Goal: Navigation & Orientation: Find specific page/section

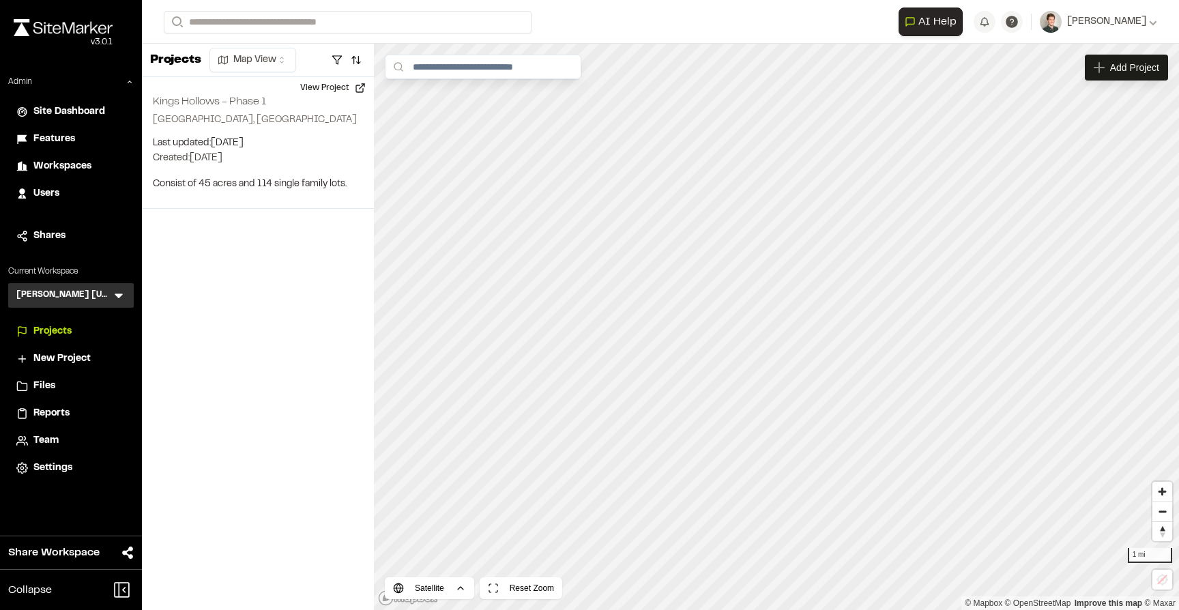
click at [119, 294] on icon at bounding box center [119, 296] width 8 height 5
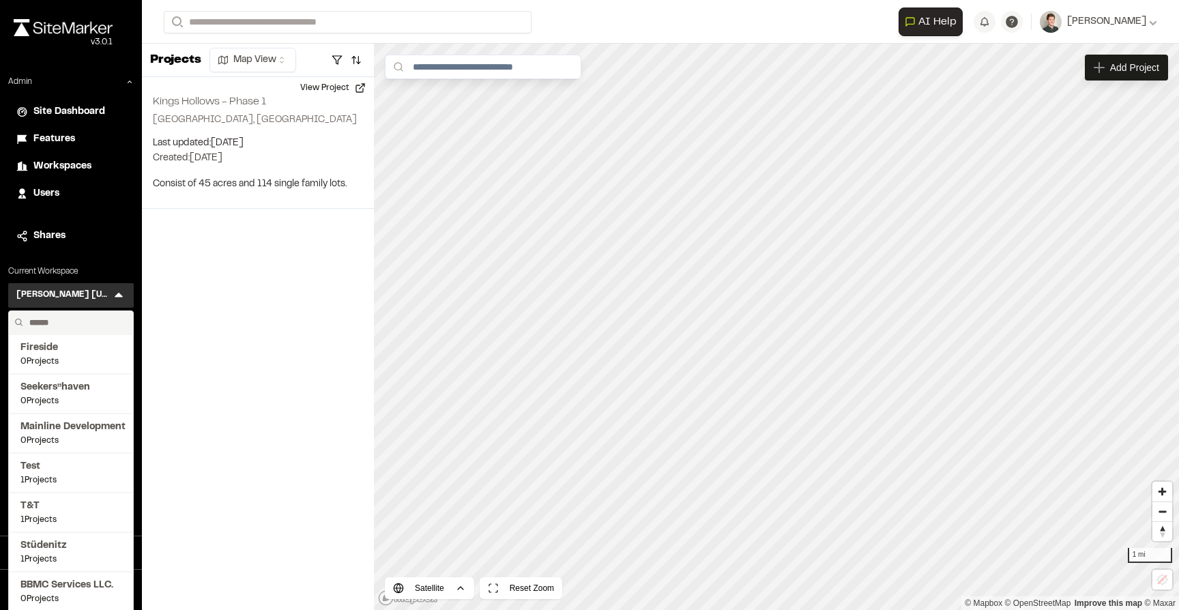
click at [73, 316] on input "text" at bounding box center [76, 322] width 104 height 23
type input "******"
click at [66, 482] on span "38 Projects" at bounding box center [70, 480] width 101 height 12
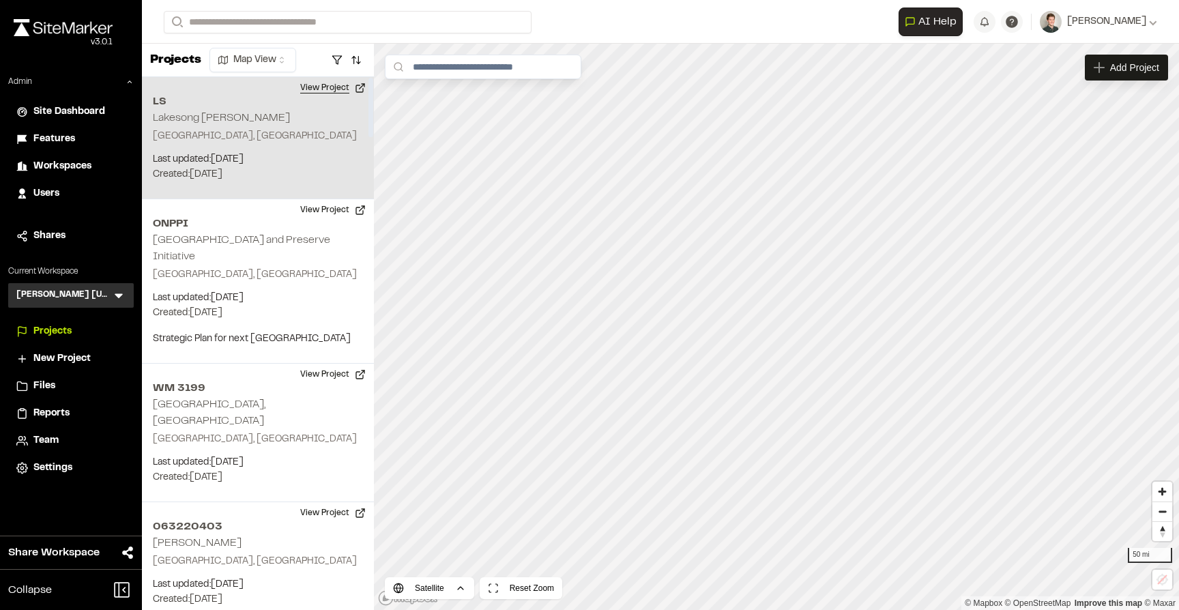
click at [317, 93] on button "View Project" at bounding box center [333, 88] width 82 height 22
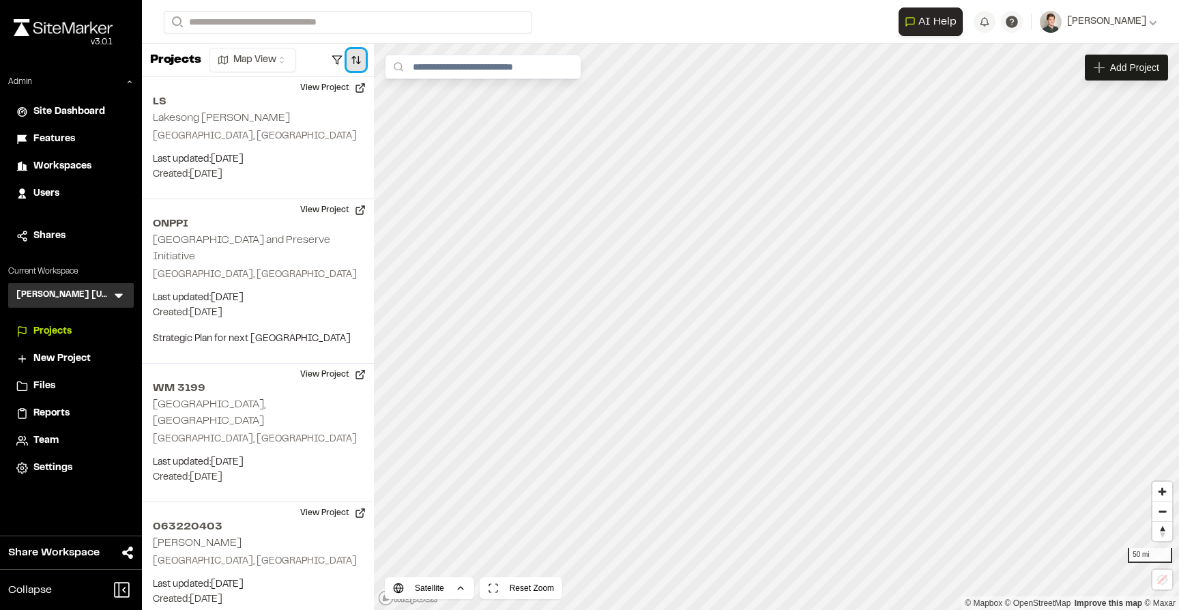
click at [355, 61] on button "button" at bounding box center [355, 60] width 19 height 22
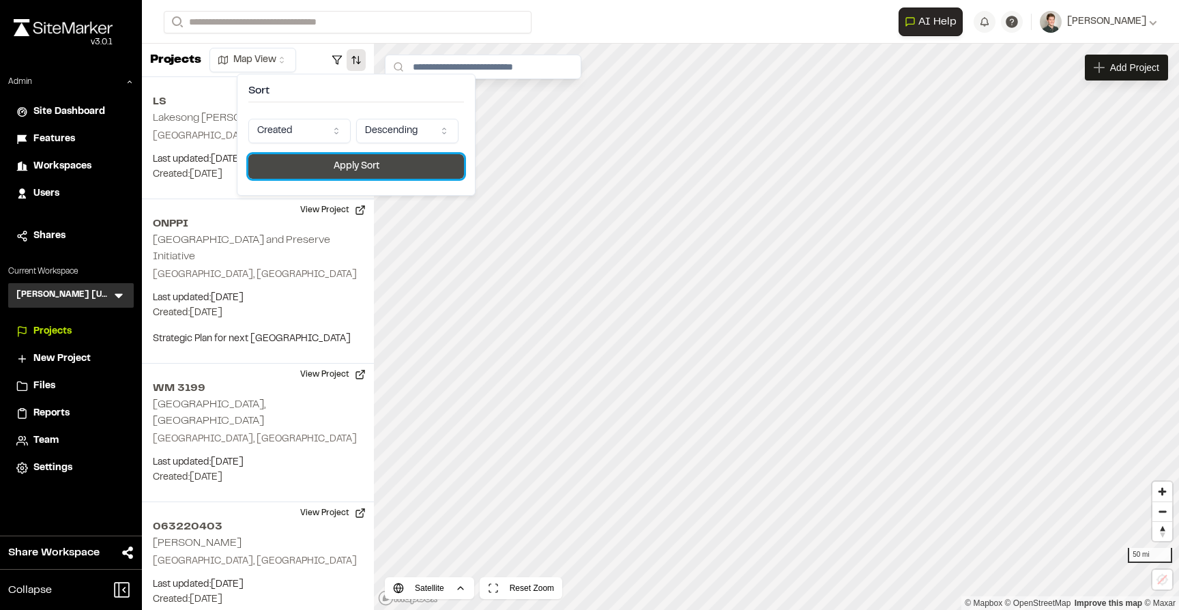
click at [300, 173] on button "Apply Sort" at bounding box center [356, 166] width 216 height 25
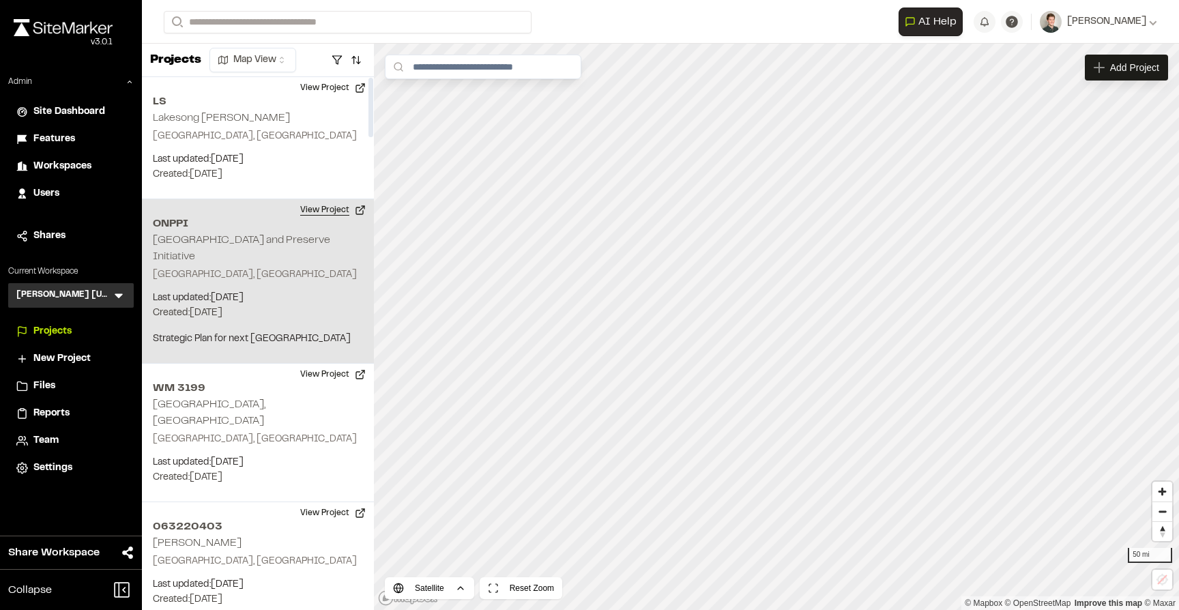
click at [342, 210] on button "View Project" at bounding box center [333, 210] width 82 height 22
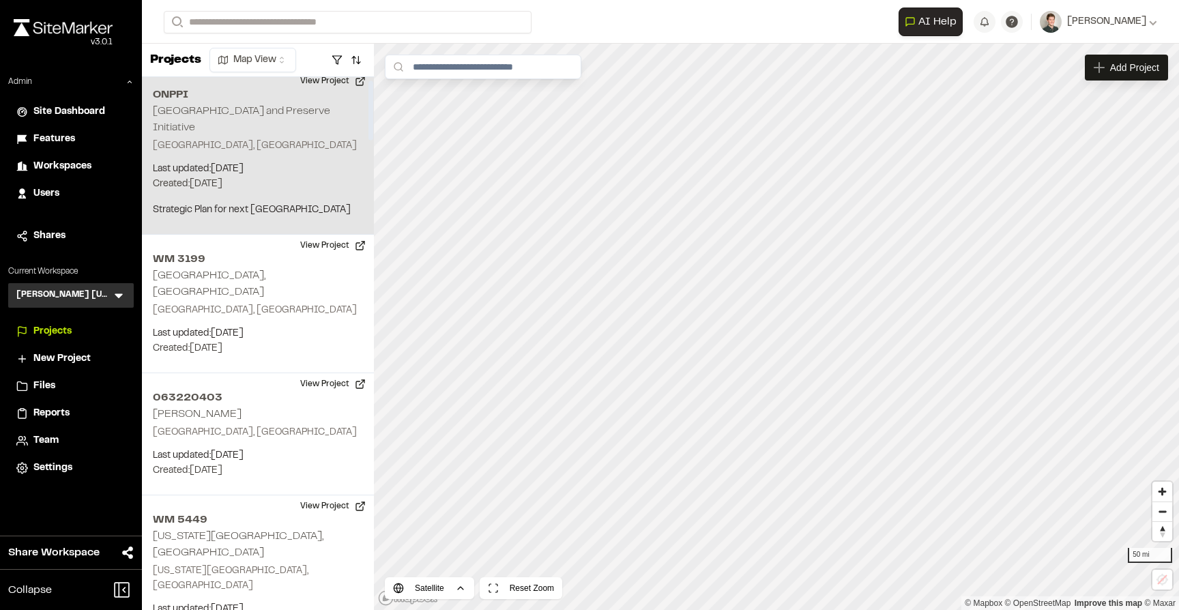
scroll to position [142, 0]
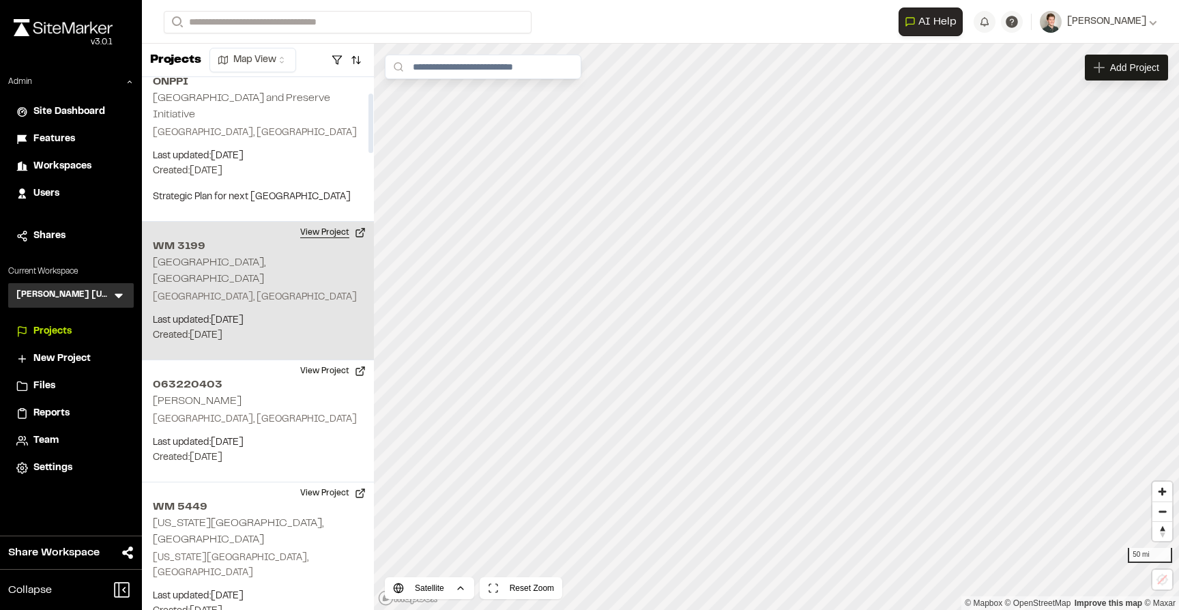
click at [334, 235] on button "View Project" at bounding box center [333, 233] width 82 height 22
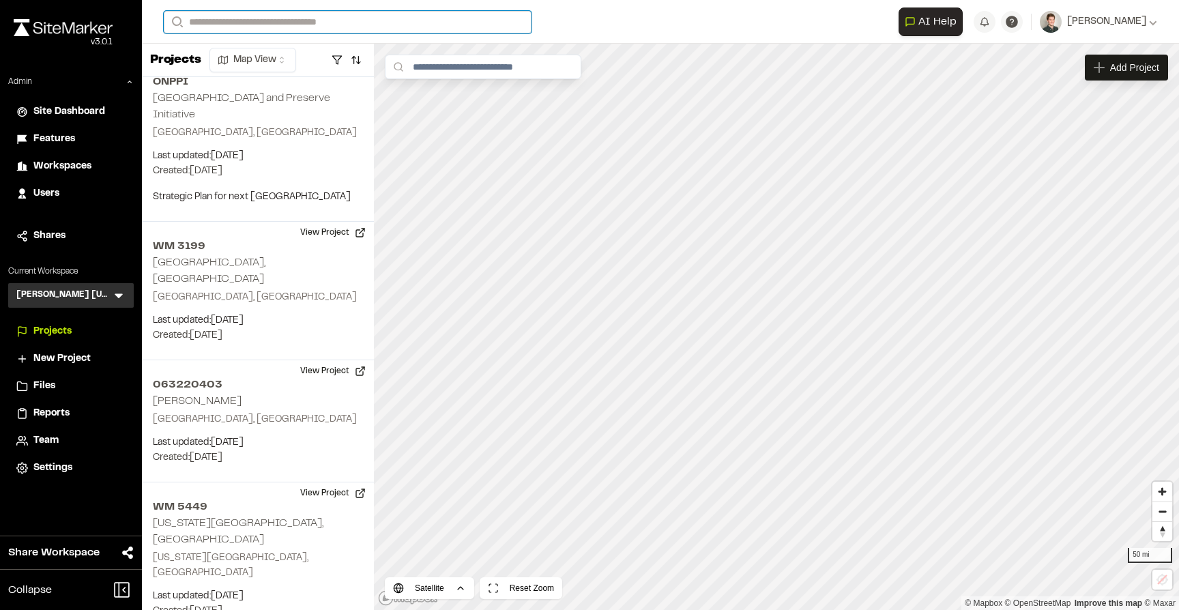
click at [393, 27] on input "Search" at bounding box center [348, 22] width 368 height 23
type input "*"
click at [55, 193] on span "Users" at bounding box center [46, 193] width 26 height 15
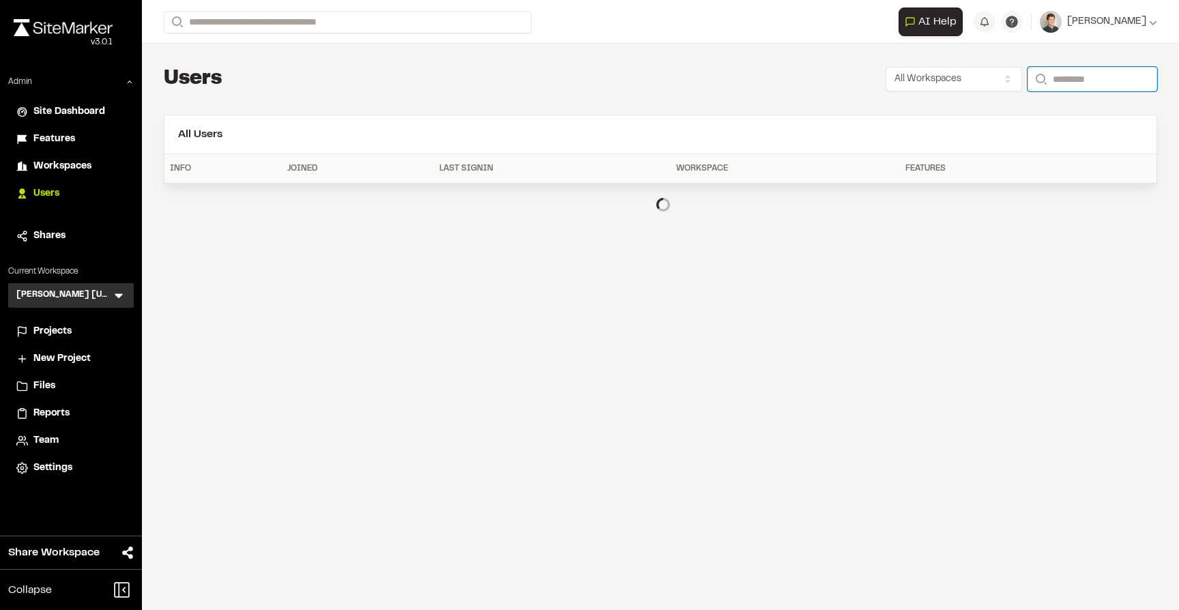
click at [1050, 74] on input "Search" at bounding box center [1092, 79] width 130 height 25
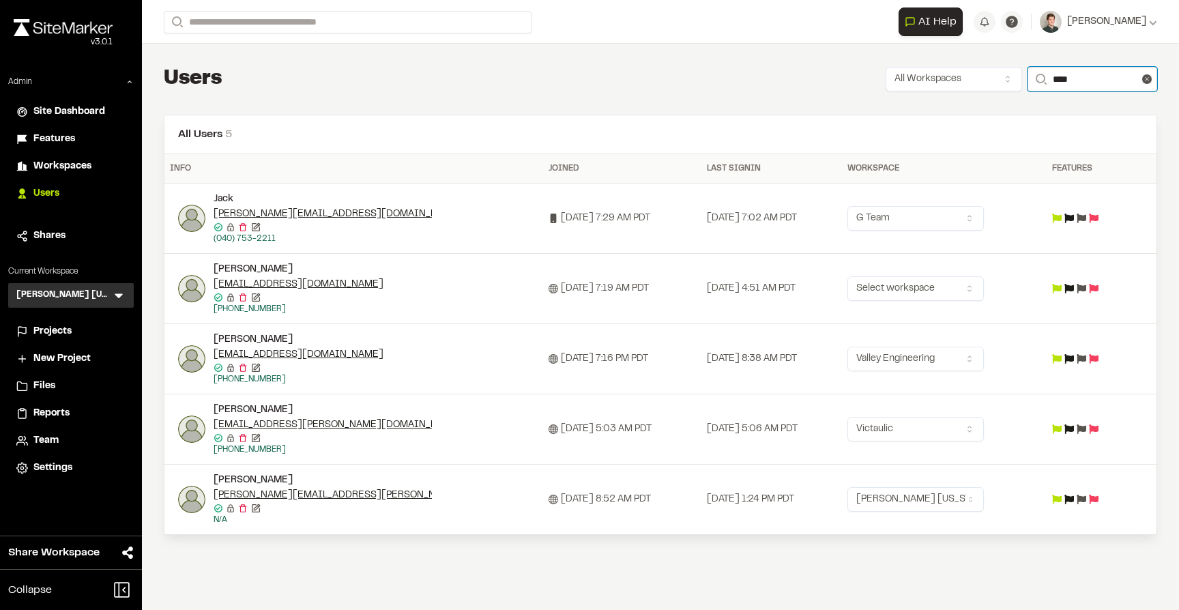
type input "****"
click at [424, 495] on div "jack.earney@kimley-horn.com" at bounding box center [322, 495] width 218 height 15
click at [46, 437] on span "Team" at bounding box center [45, 440] width 25 height 15
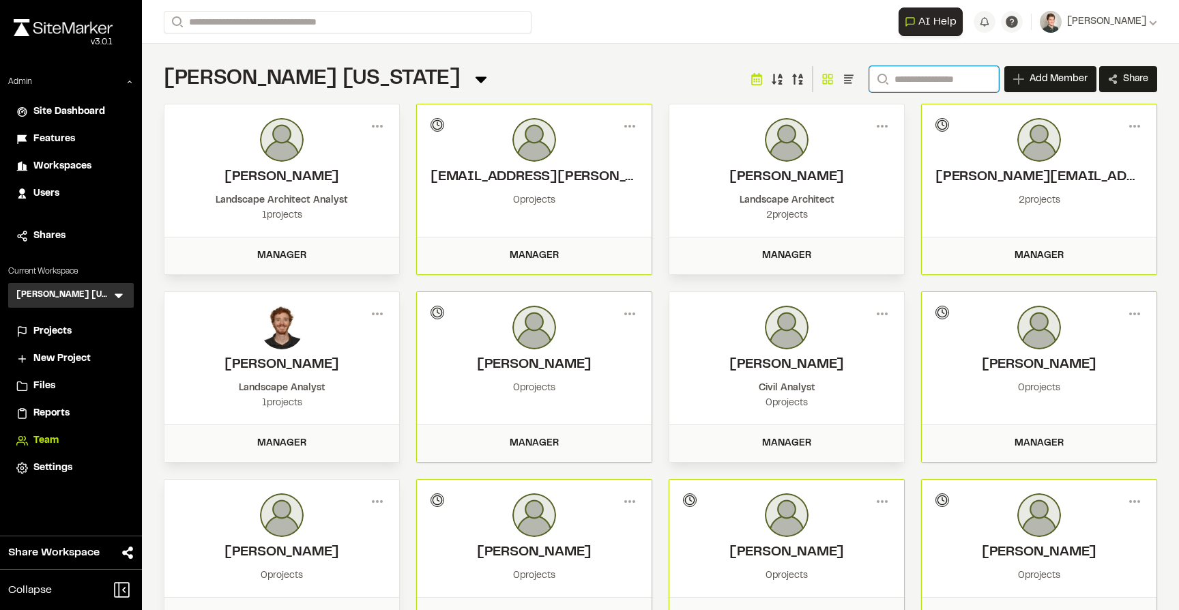
click at [898, 86] on input "Search" at bounding box center [934, 79] width 130 height 26
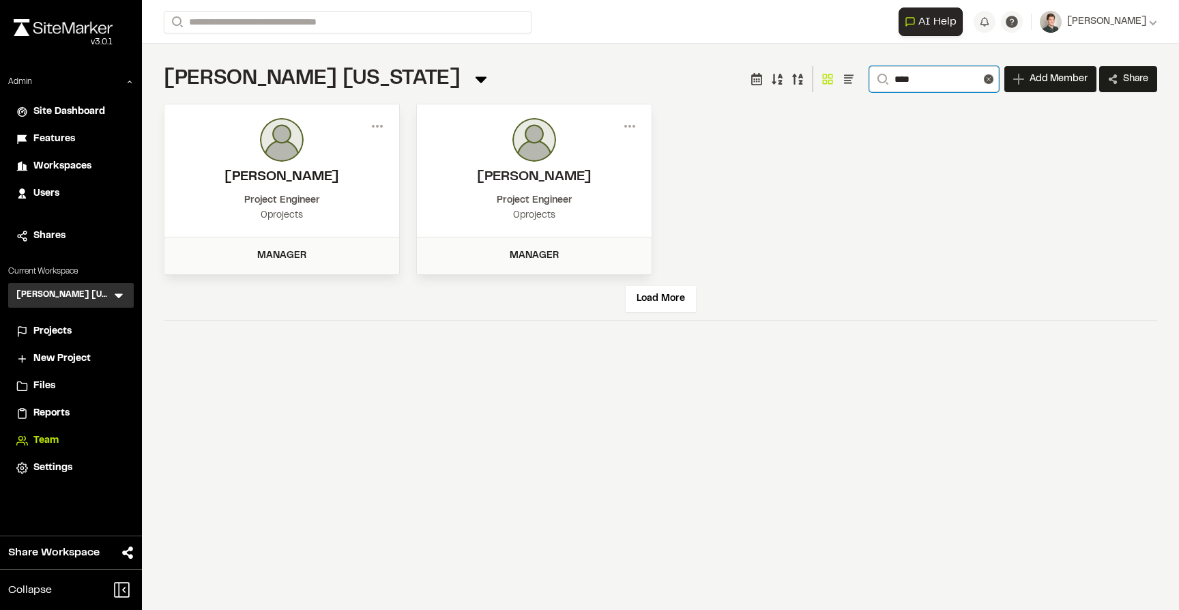
type input "****"
click at [310, 187] on h2 "Jack Earney" at bounding box center [281, 177] width 207 height 20
click at [630, 122] on icon at bounding box center [630, 126] width 22 height 22
click at [593, 156] on div "View" at bounding box center [580, 155] width 119 height 20
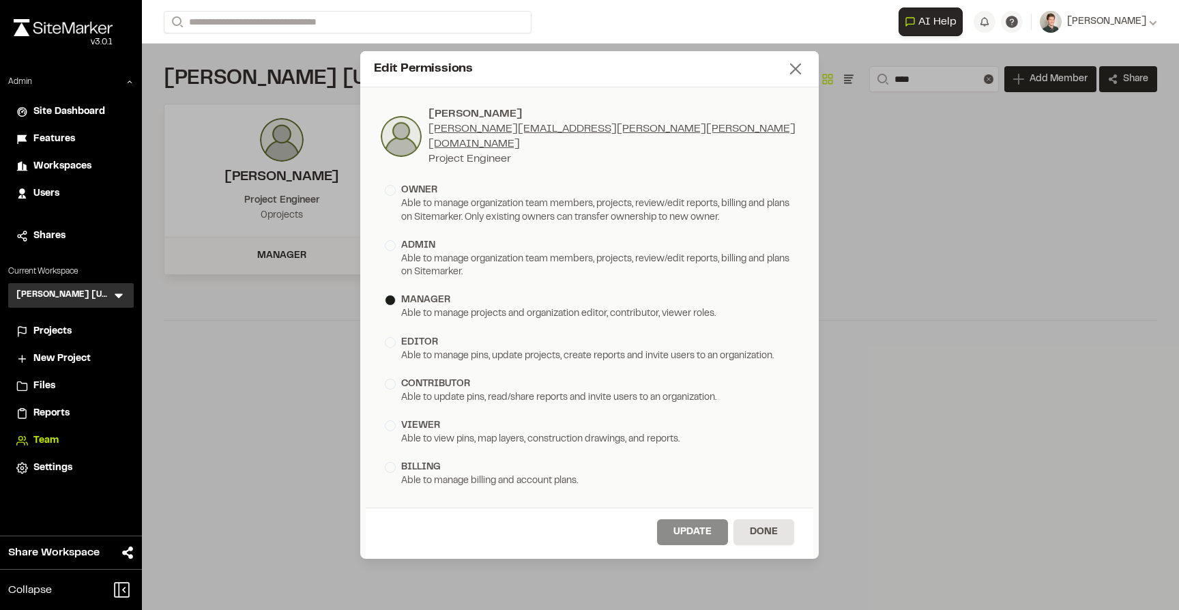
click at [796, 78] on icon at bounding box center [795, 68] width 19 height 19
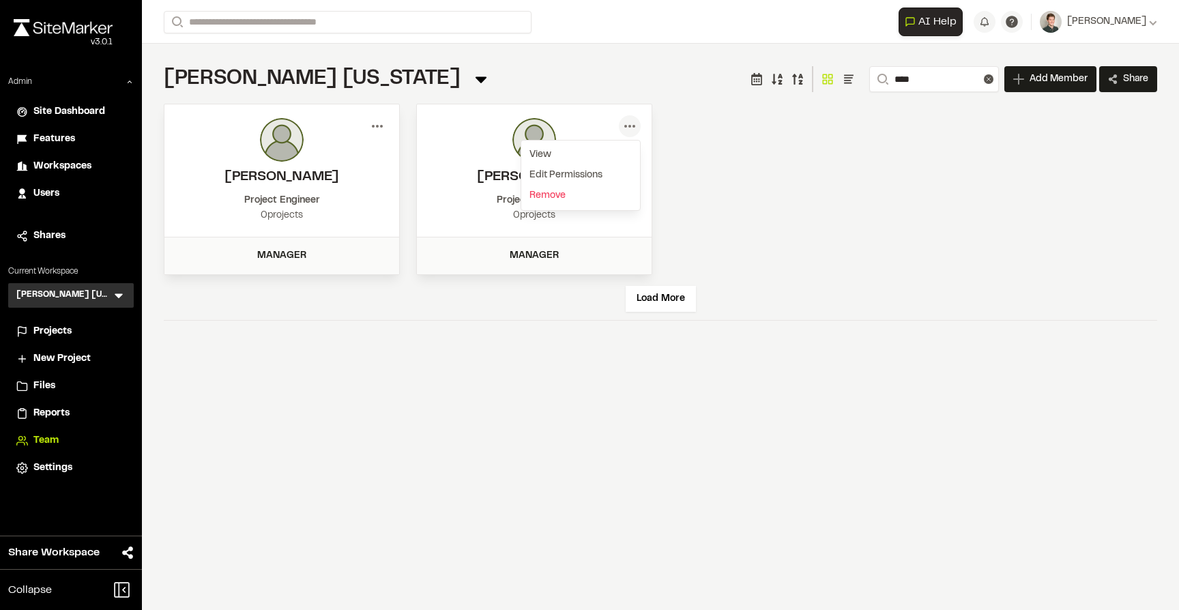
click at [386, 121] on icon at bounding box center [377, 126] width 22 height 22
click at [326, 147] on div "View" at bounding box center [328, 155] width 119 height 20
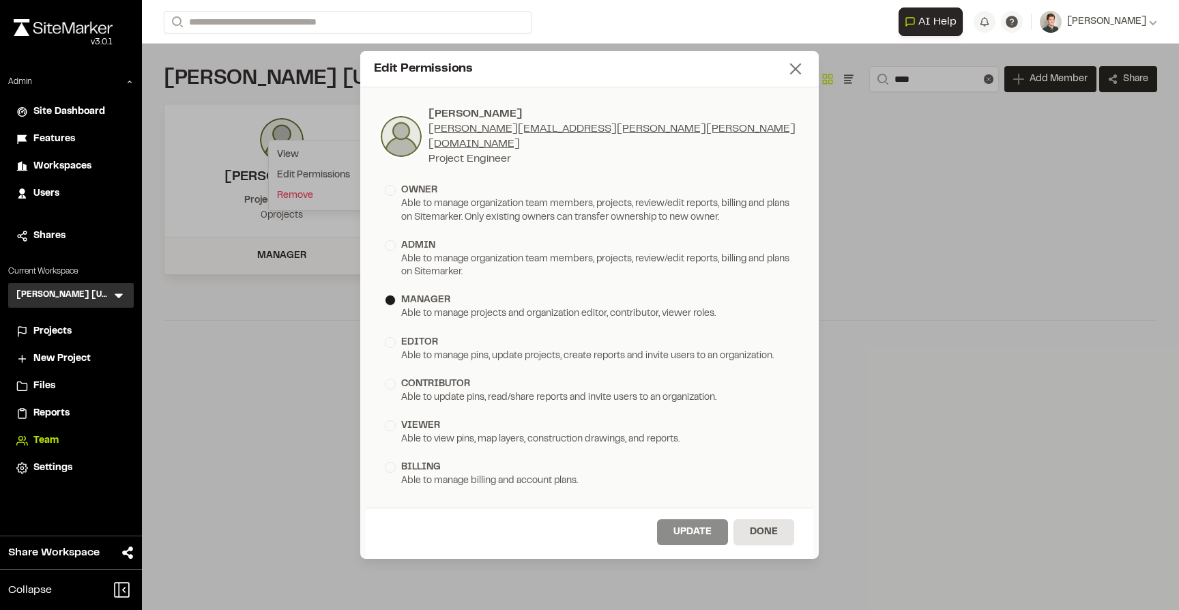
click at [803, 74] on icon at bounding box center [795, 68] width 19 height 19
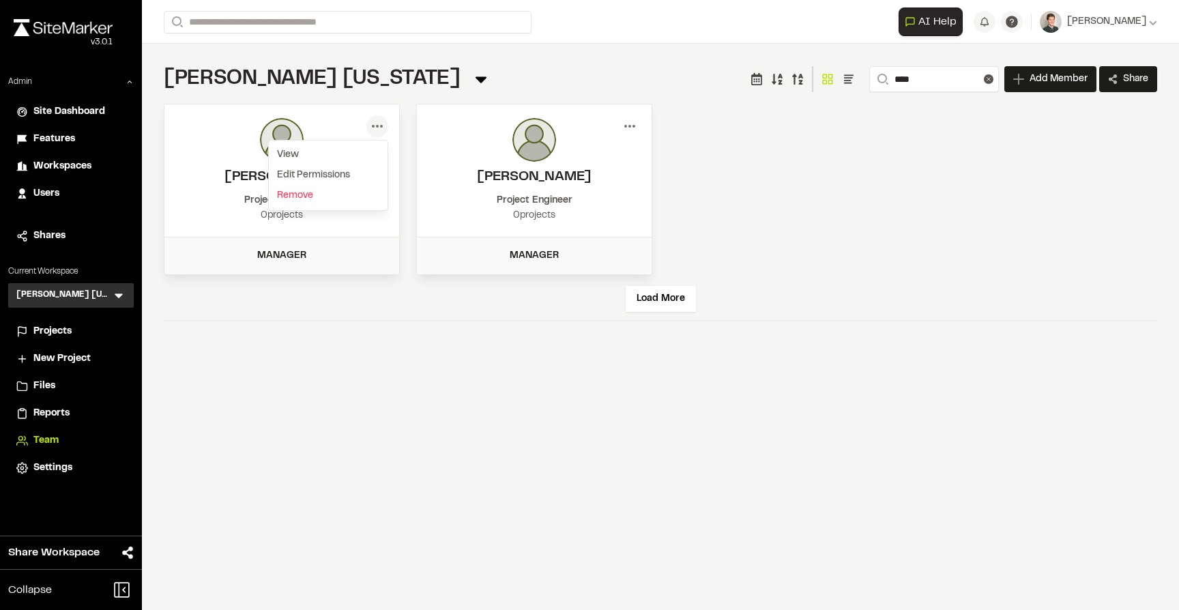
click at [635, 121] on icon at bounding box center [630, 126] width 22 height 22
click at [597, 145] on div "View" at bounding box center [580, 155] width 119 height 20
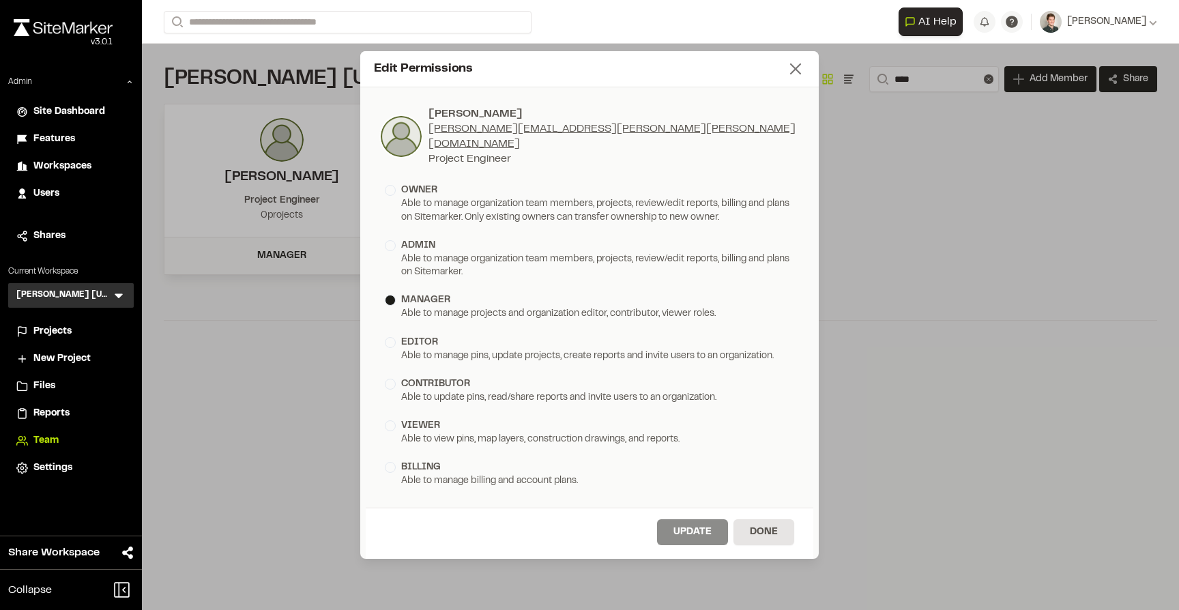
click at [802, 74] on icon at bounding box center [795, 68] width 19 height 19
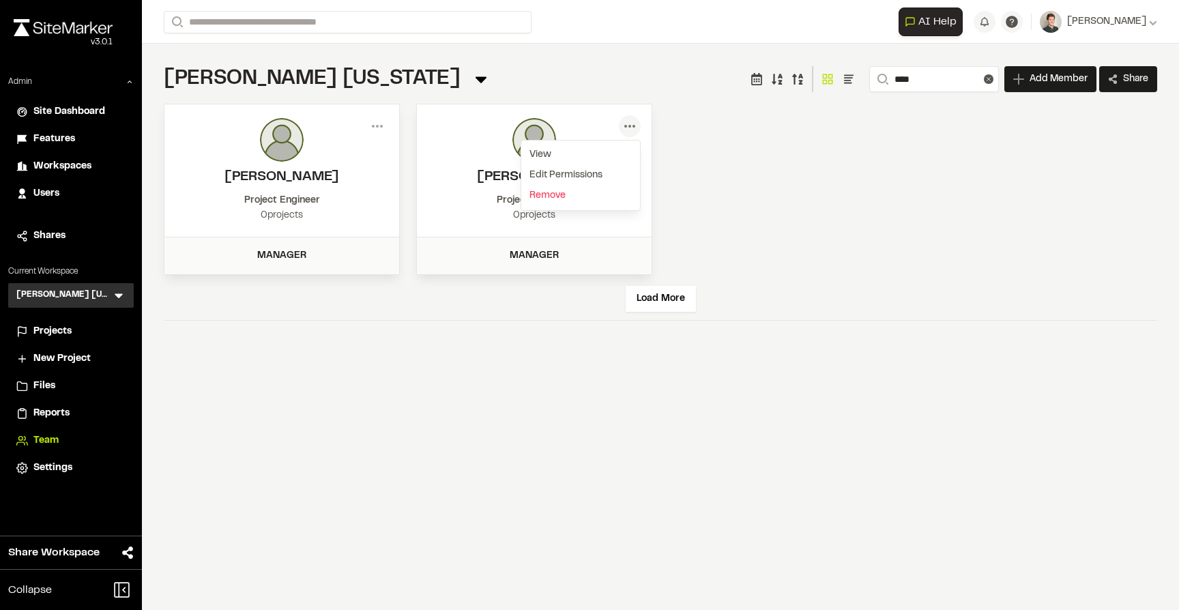
click at [753, 165] on div "Menu View Edit Permissions Jack Earney jack.earney@kimley-horn.com Project Engi…" at bounding box center [660, 189] width 993 height 171
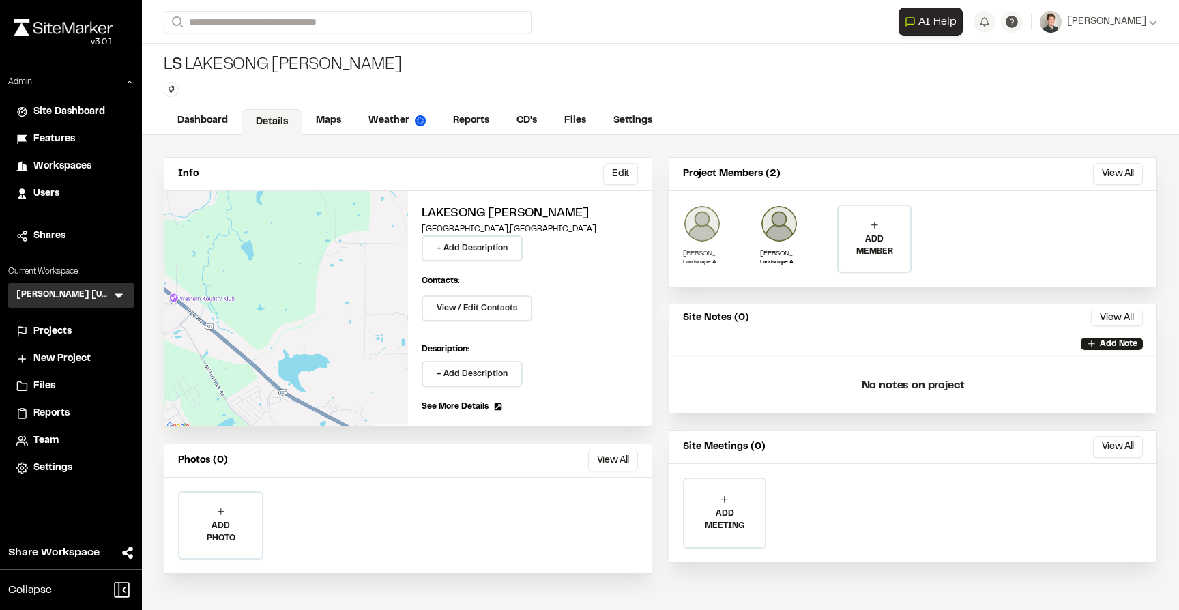
click at [699, 223] on img at bounding box center [702, 224] width 38 height 38
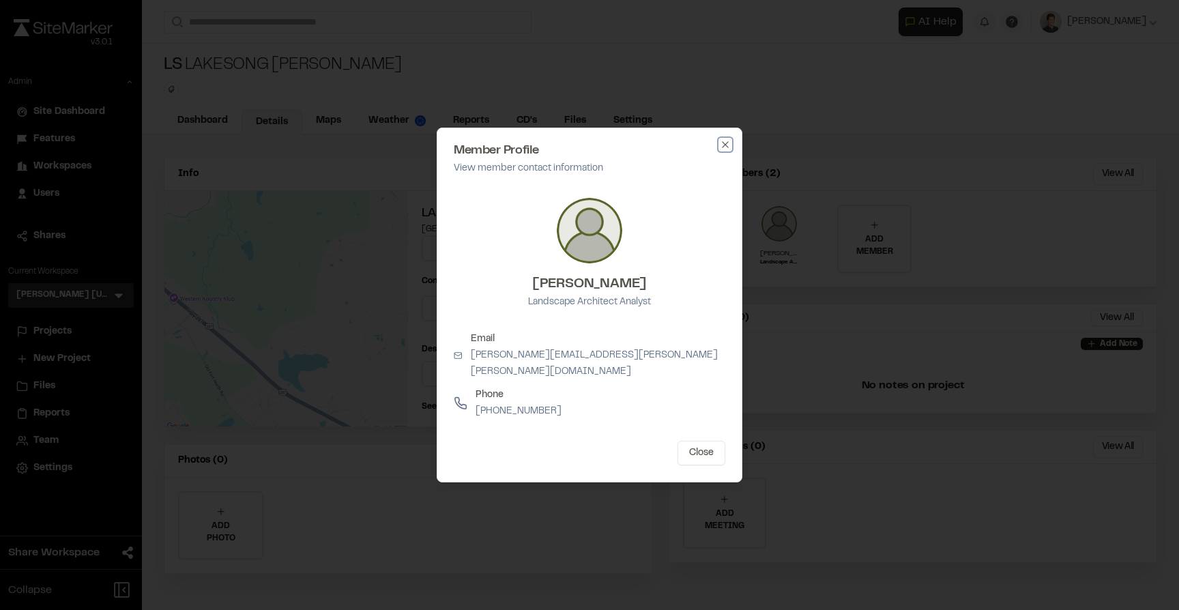
click at [726, 150] on icon "button" at bounding box center [725, 144] width 11 height 11
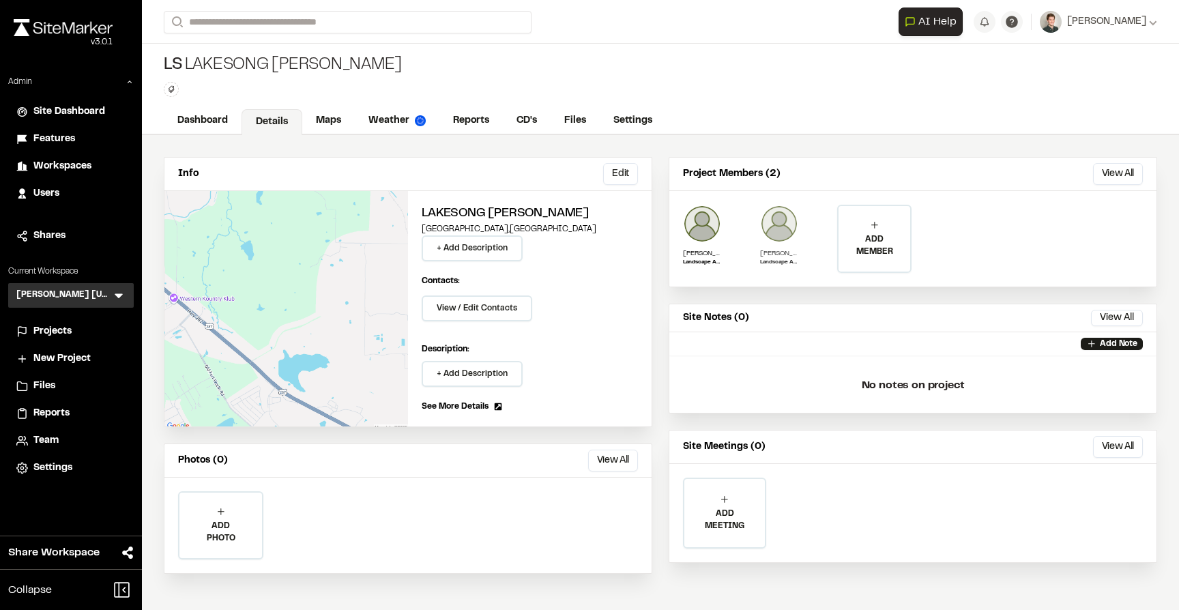
click at [785, 223] on img at bounding box center [779, 224] width 38 height 38
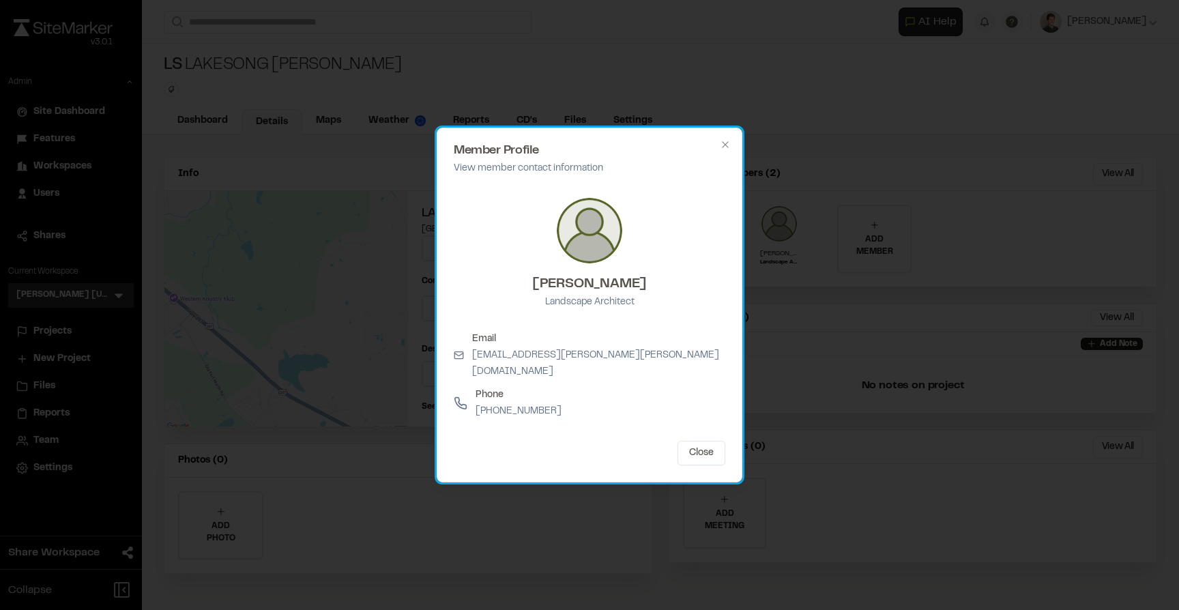
click at [731, 150] on div "Member Profile View member contact information Nikolaus Adams Landscape Archite…" at bounding box center [590, 305] width 306 height 355
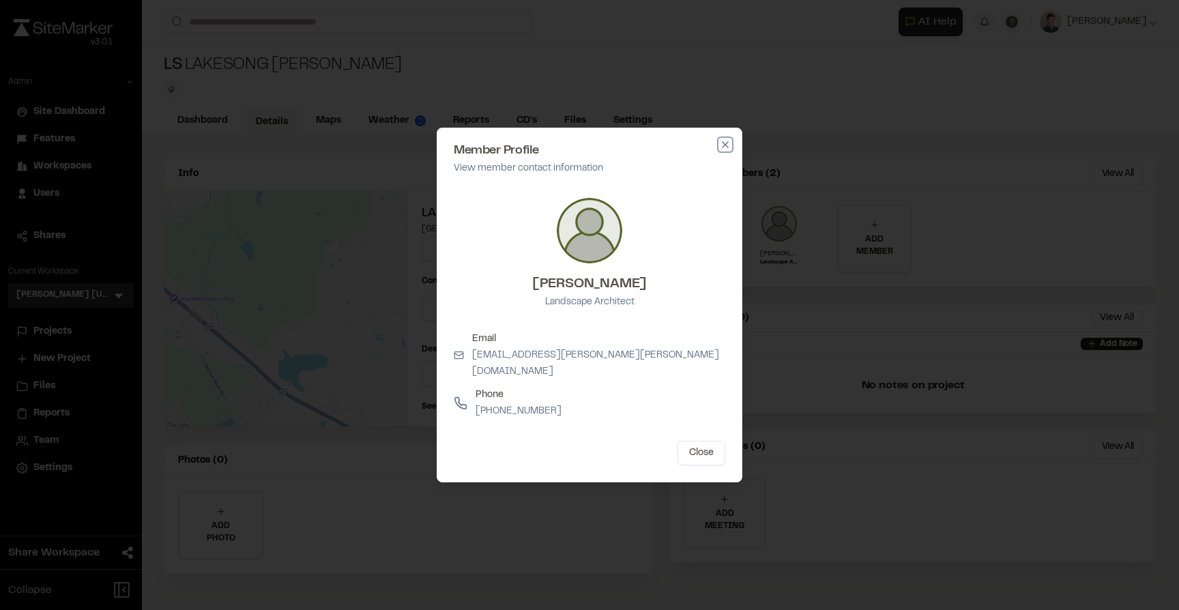
click at [722, 150] on icon "button" at bounding box center [725, 144] width 11 height 11
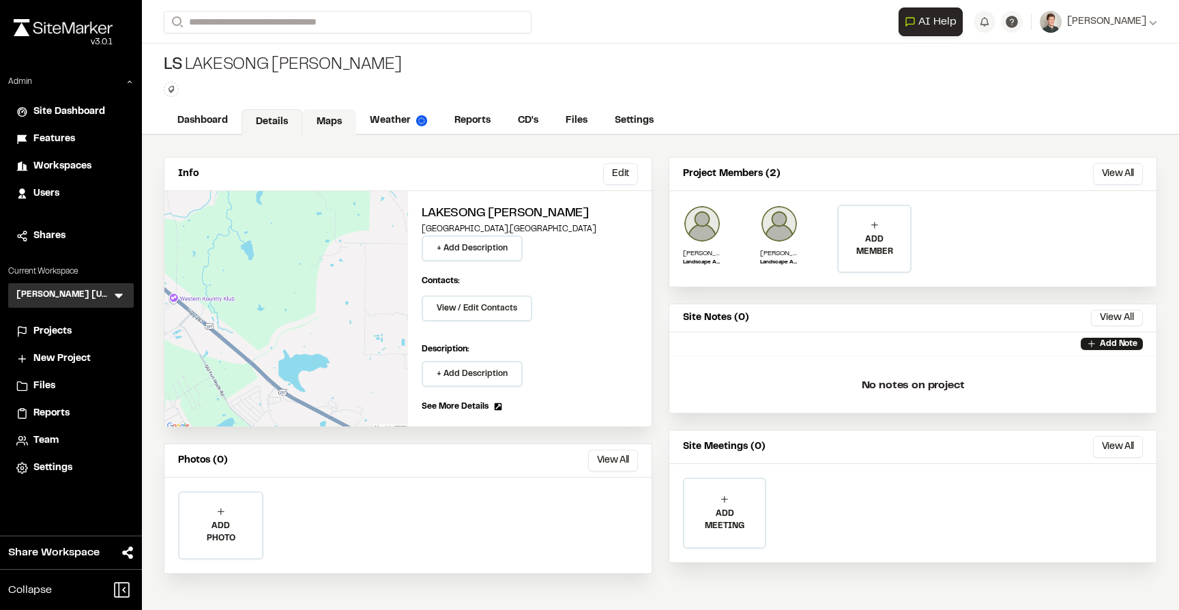
click at [331, 111] on link "Maps" at bounding box center [329, 122] width 54 height 26
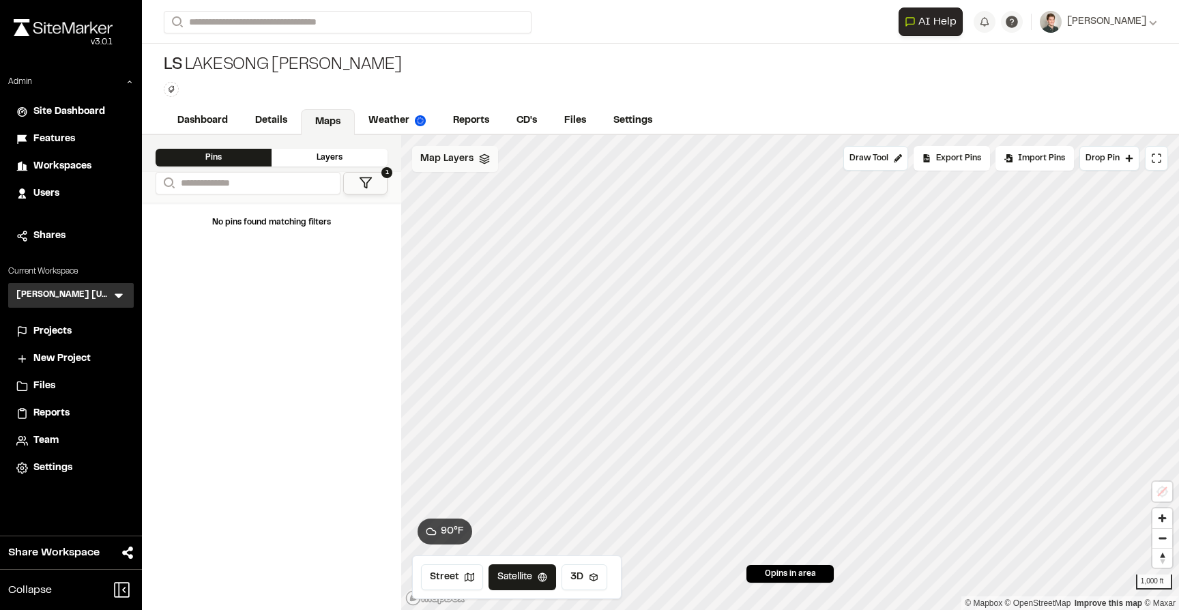
click at [441, 161] on span "Map Layers" at bounding box center [446, 158] width 53 height 15
click at [441, 161] on span "Map Layers" at bounding box center [446, 160] width 53 height 15
click at [281, 121] on link "Details" at bounding box center [271, 122] width 61 height 26
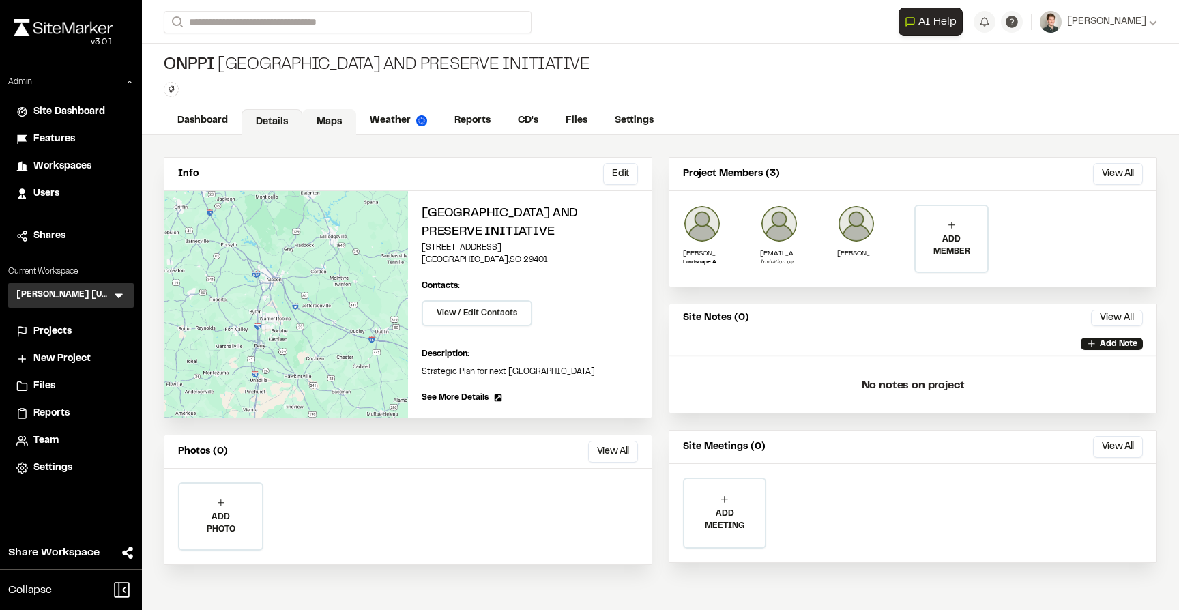
click at [329, 114] on link "Maps" at bounding box center [329, 122] width 54 height 26
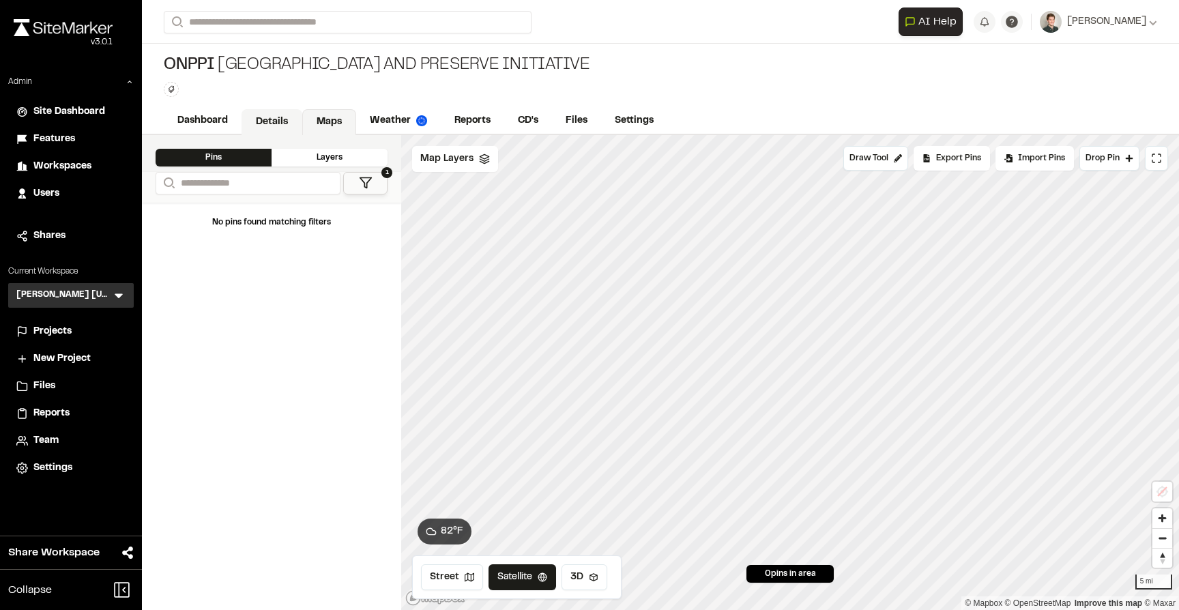
click at [280, 117] on link "Details" at bounding box center [271, 122] width 61 height 26
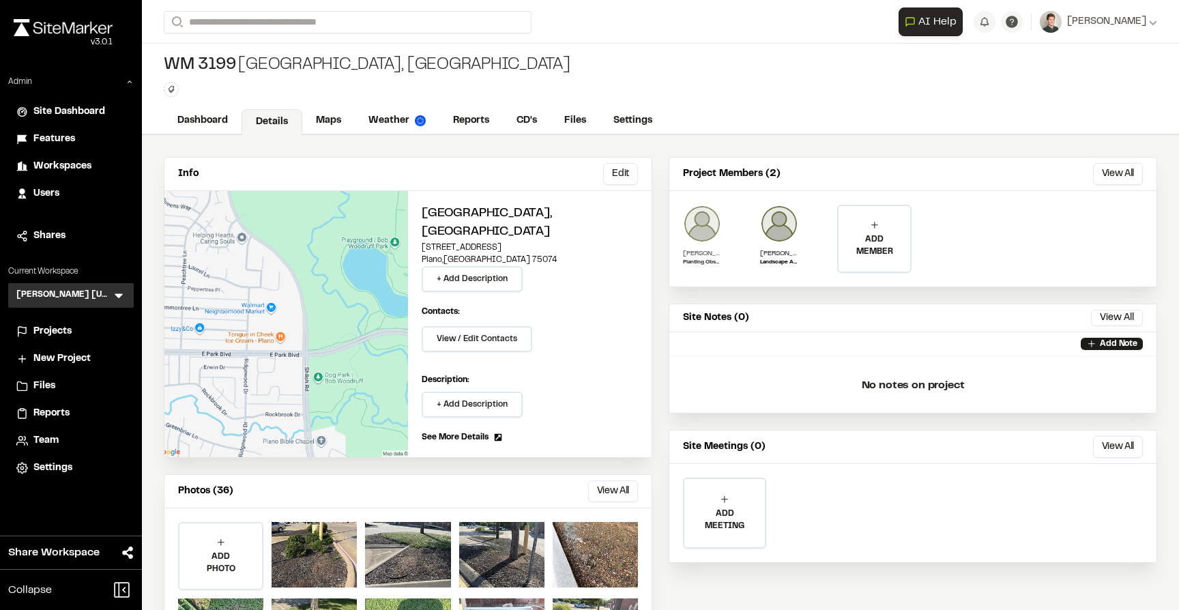
click at [703, 220] on img at bounding box center [702, 224] width 38 height 38
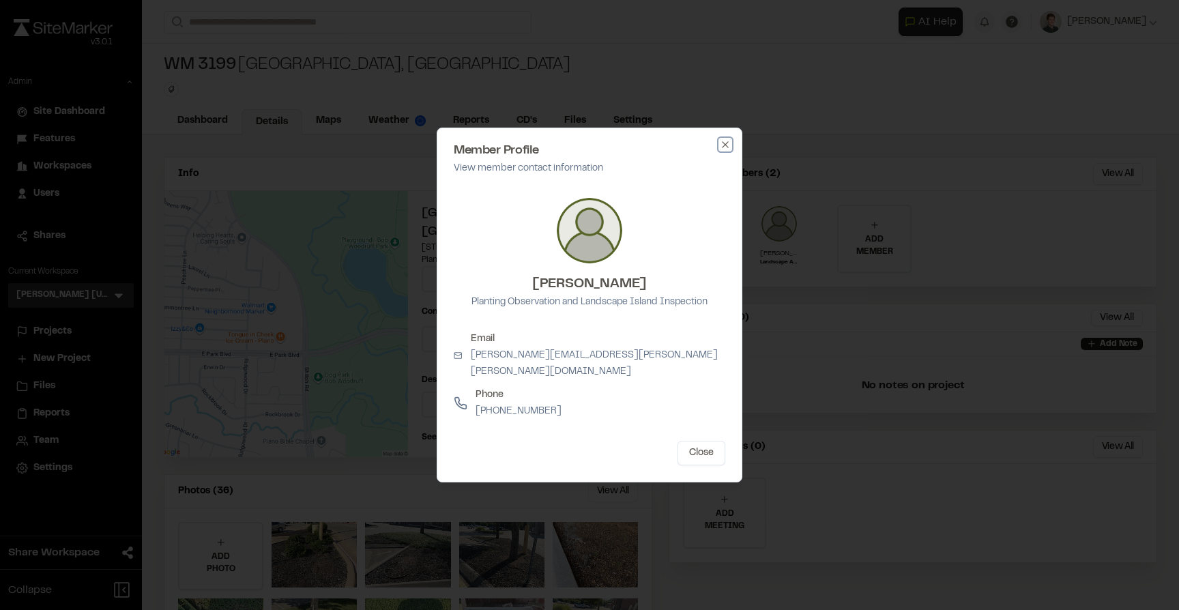
click at [722, 149] on icon "button" at bounding box center [725, 144] width 11 height 11
